Goal: Check status: Check status

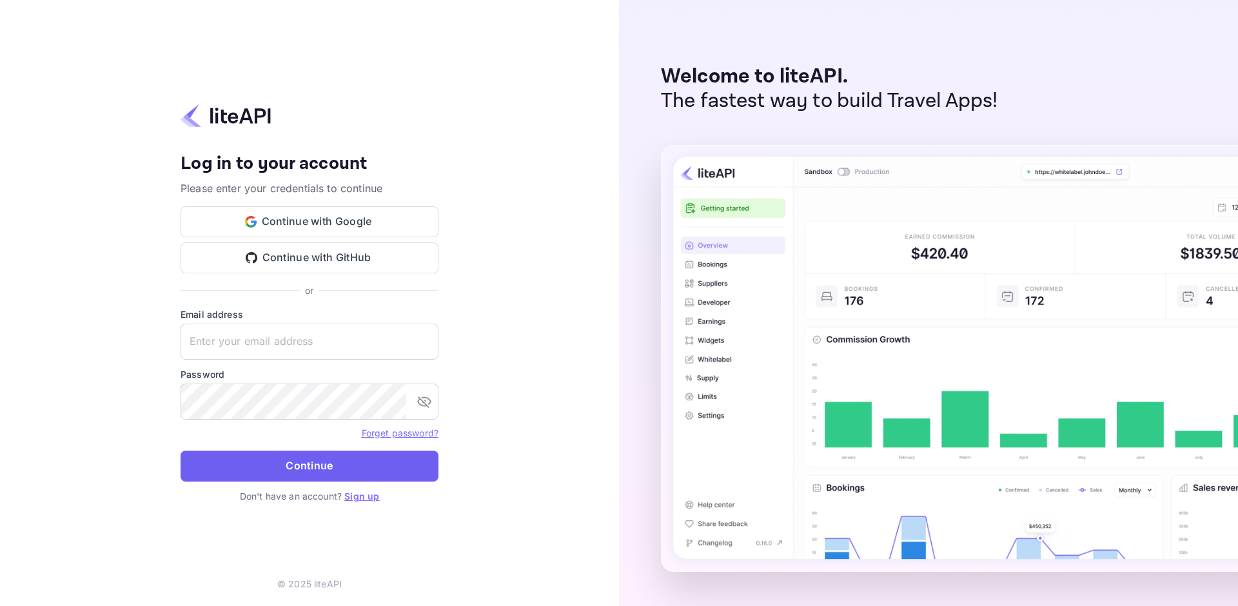
type input "[EMAIL_ADDRESS][DOMAIN_NAME]"
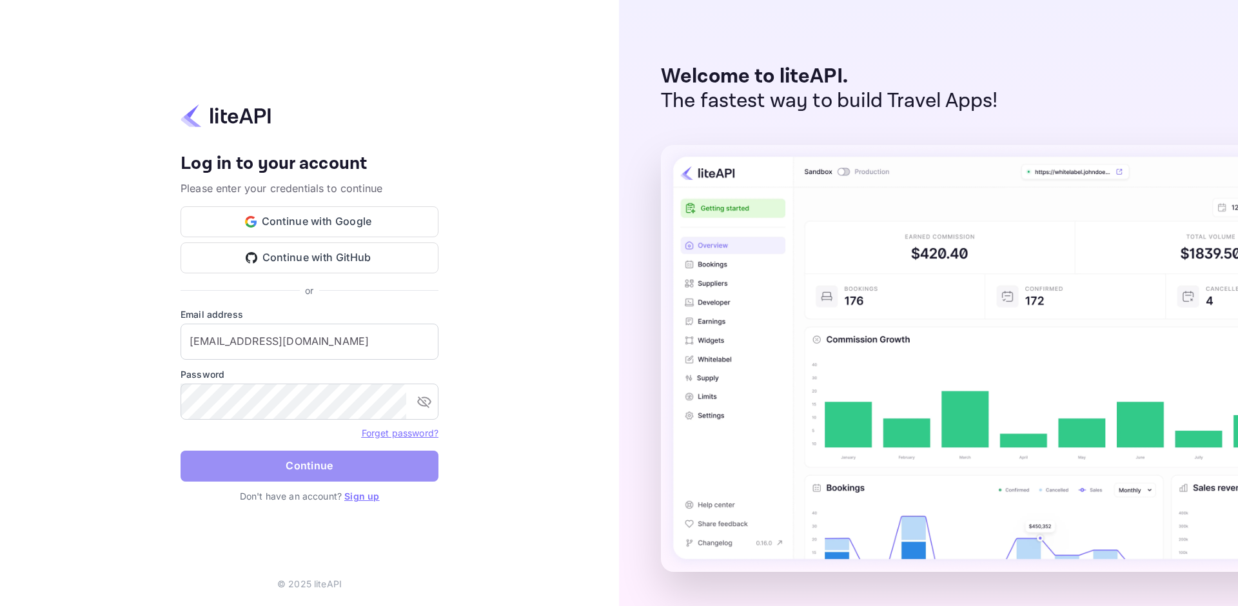
click at [300, 468] on button "Continue" at bounding box center [309, 466] width 258 height 31
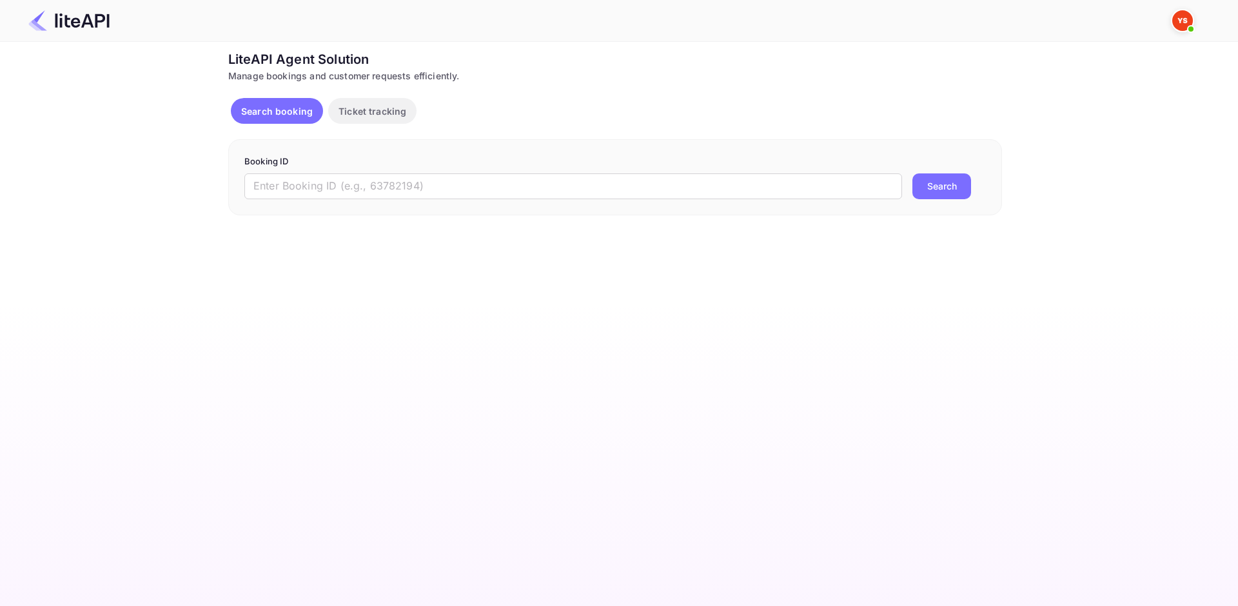
click at [266, 199] on div "Booking ID ​ Search" at bounding box center [614, 177] width 773 height 76
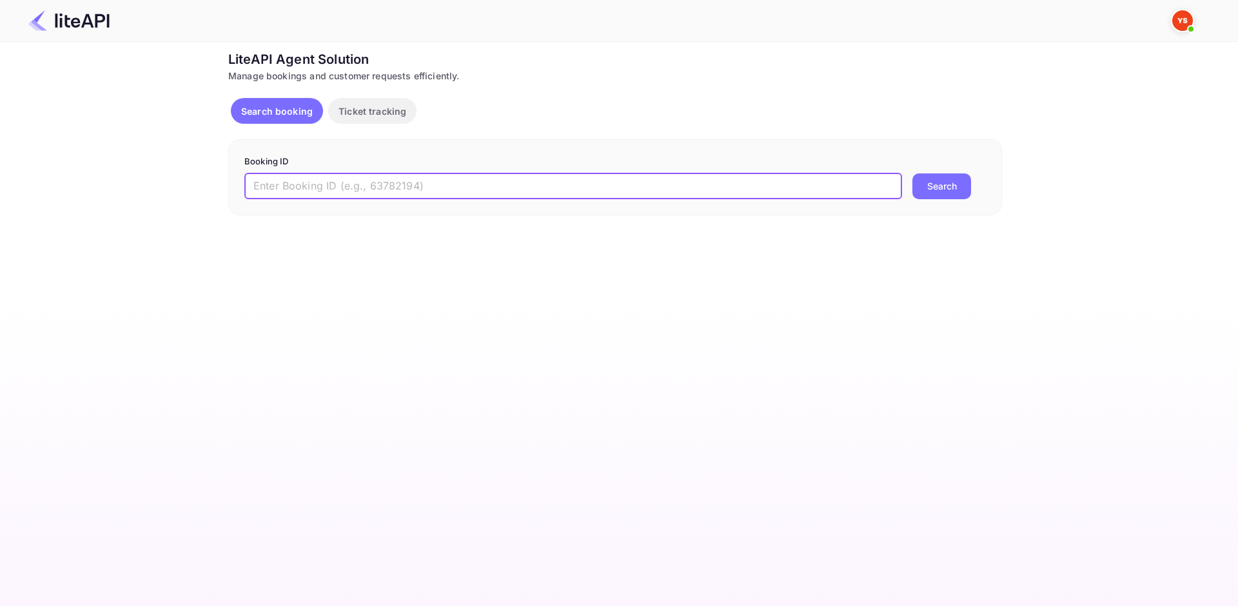
click at [284, 189] on input "text" at bounding box center [572, 186] width 657 height 26
paste input "8912521"
type input "8912521"
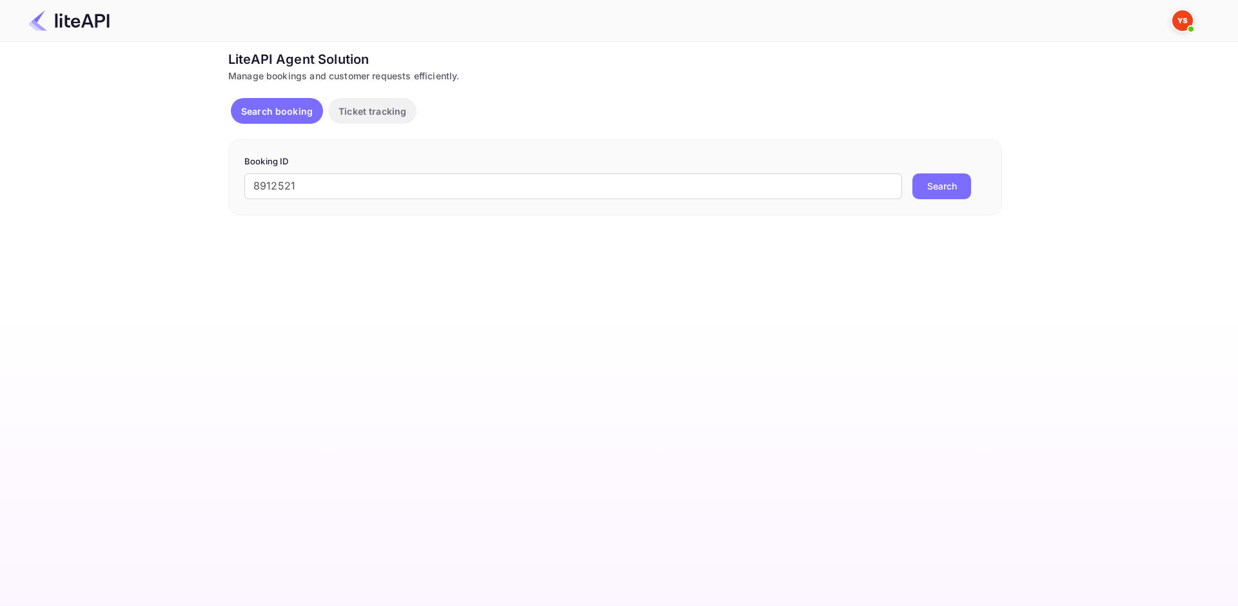
click at [917, 184] on button "Search" at bounding box center [941, 186] width 59 height 26
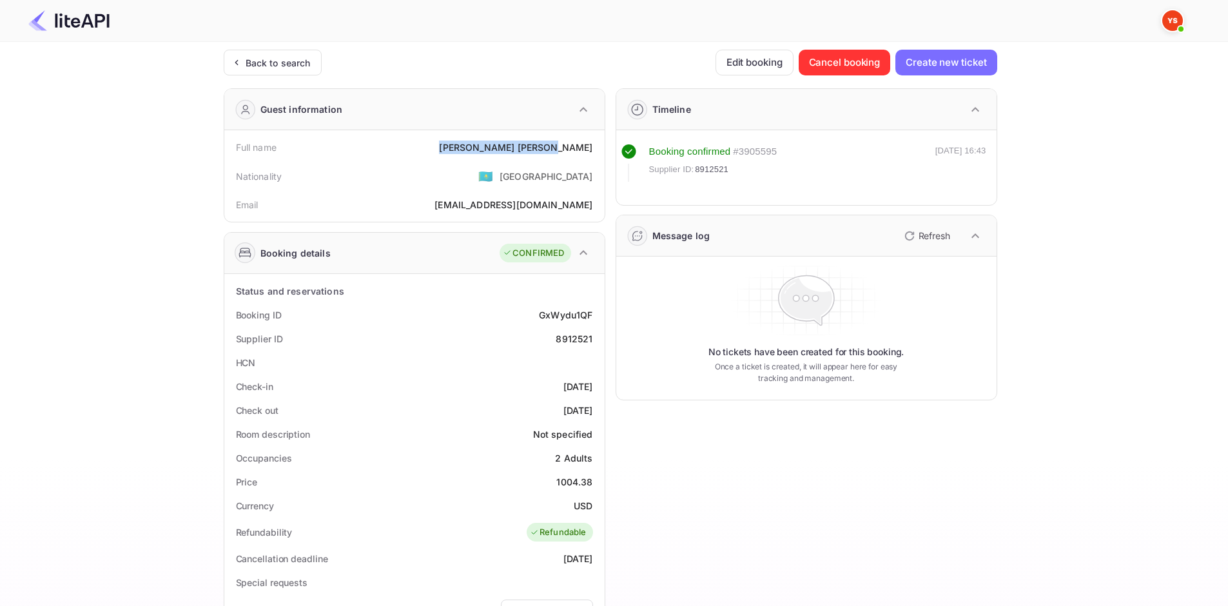
drag, startPoint x: 588, startPoint y: 136, endPoint x: 599, endPoint y: 135, distance: 10.3
click at [599, 135] on div "Full name [PERSON_NAME]" at bounding box center [414, 147] width 370 height 24
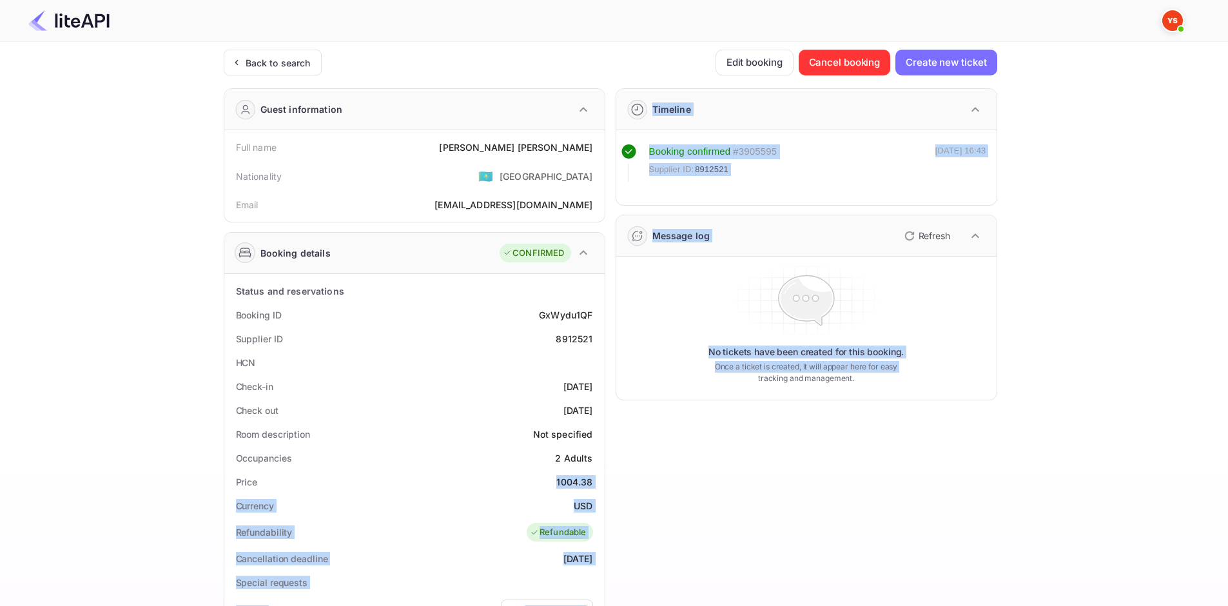
drag, startPoint x: 552, startPoint y: 483, endPoint x: 639, endPoint y: 489, distance: 87.2
click at [639, 489] on div "Guest information Full name [PERSON_NAME] Nationality 🇰🇿 [DEMOGRAPHIC_DATA] Ema…" at bounding box center [605, 500] width 784 height 844
copy div "1004.38 Currency USD Refundability Refundable Cancellation deadline [DATE] Spec…"
click at [559, 480] on div "1004.38" at bounding box center [574, 482] width 36 height 14
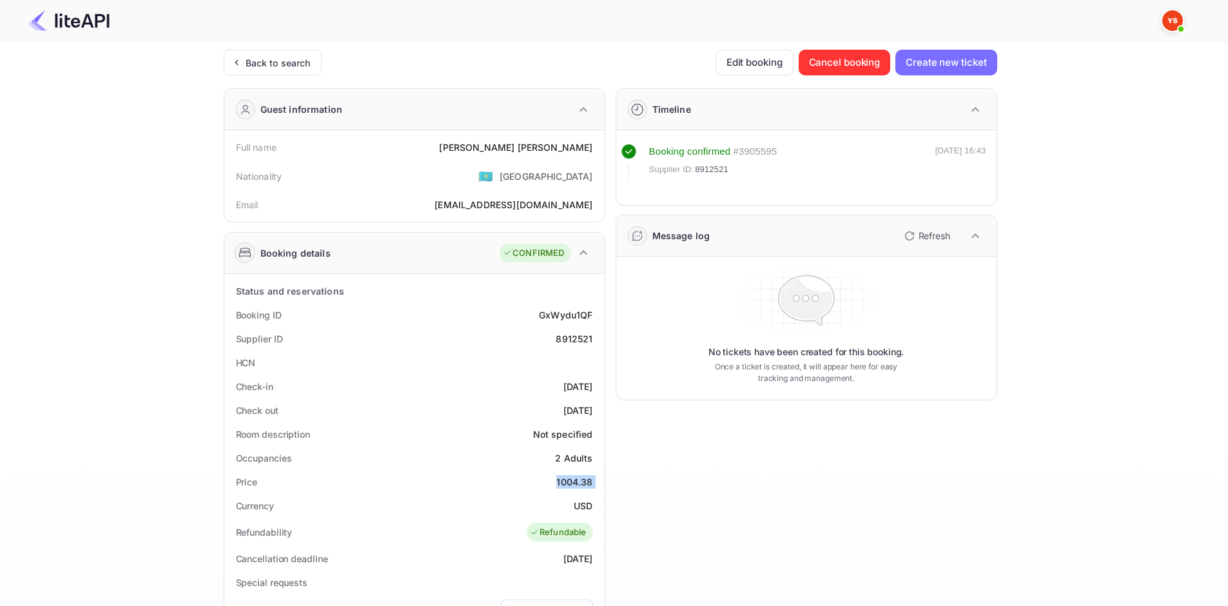
drag, startPoint x: 559, startPoint y: 480, endPoint x: 598, endPoint y: 475, distance: 38.9
click at [598, 475] on div "Price 1004.38" at bounding box center [414, 482] width 370 height 24
